Goal: Task Accomplishment & Management: Manage account settings

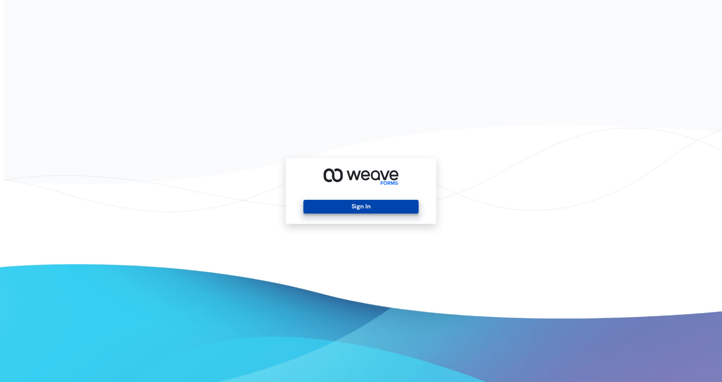
click at [352, 210] on button "Sign In" at bounding box center [360, 207] width 115 height 14
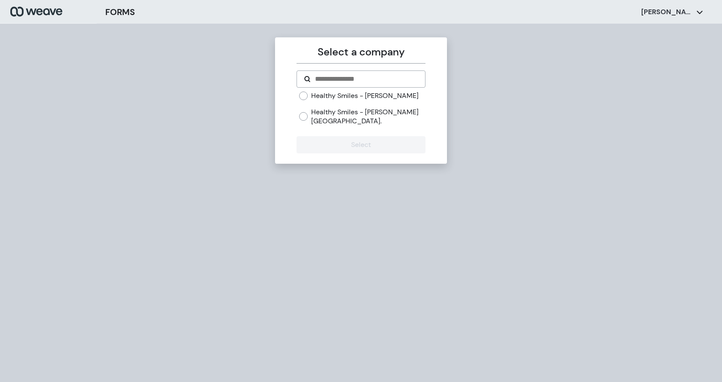
click at [347, 98] on label "Healthy Smiles - [PERSON_NAME]" at bounding box center [364, 95] width 107 height 9
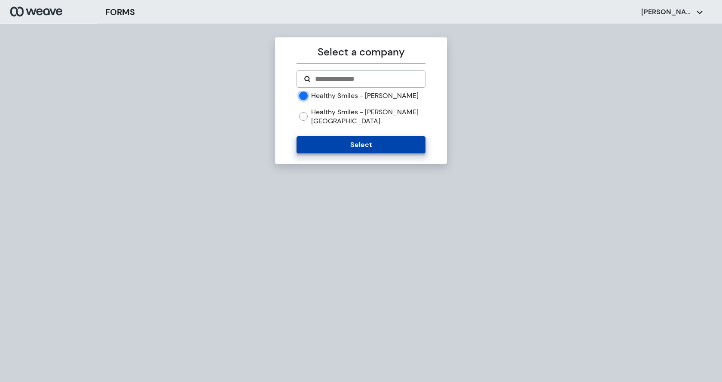
click at [301, 146] on button "Select" at bounding box center [360, 144] width 128 height 17
